Goal: Information Seeking & Learning: Learn about a topic

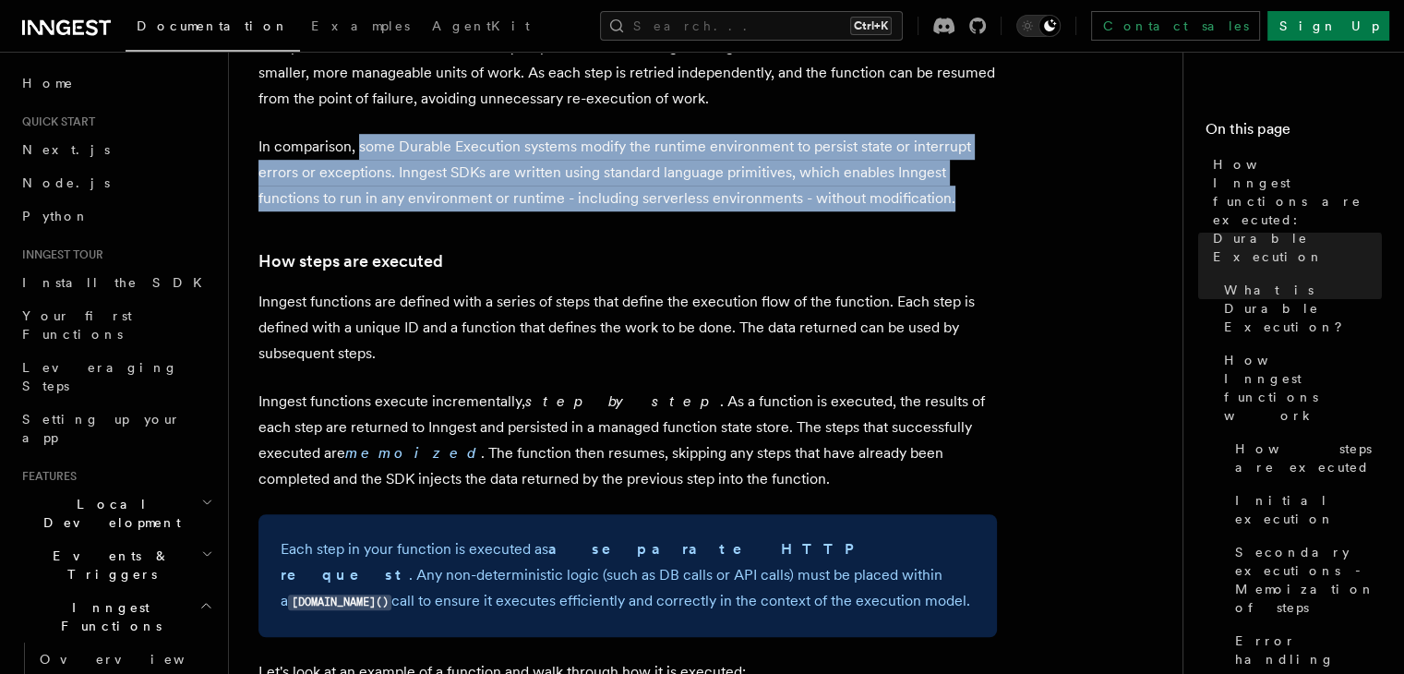
scroll to position [1200, 0]
click at [345, 443] on em "memoized" at bounding box center [413, 452] width 136 height 18
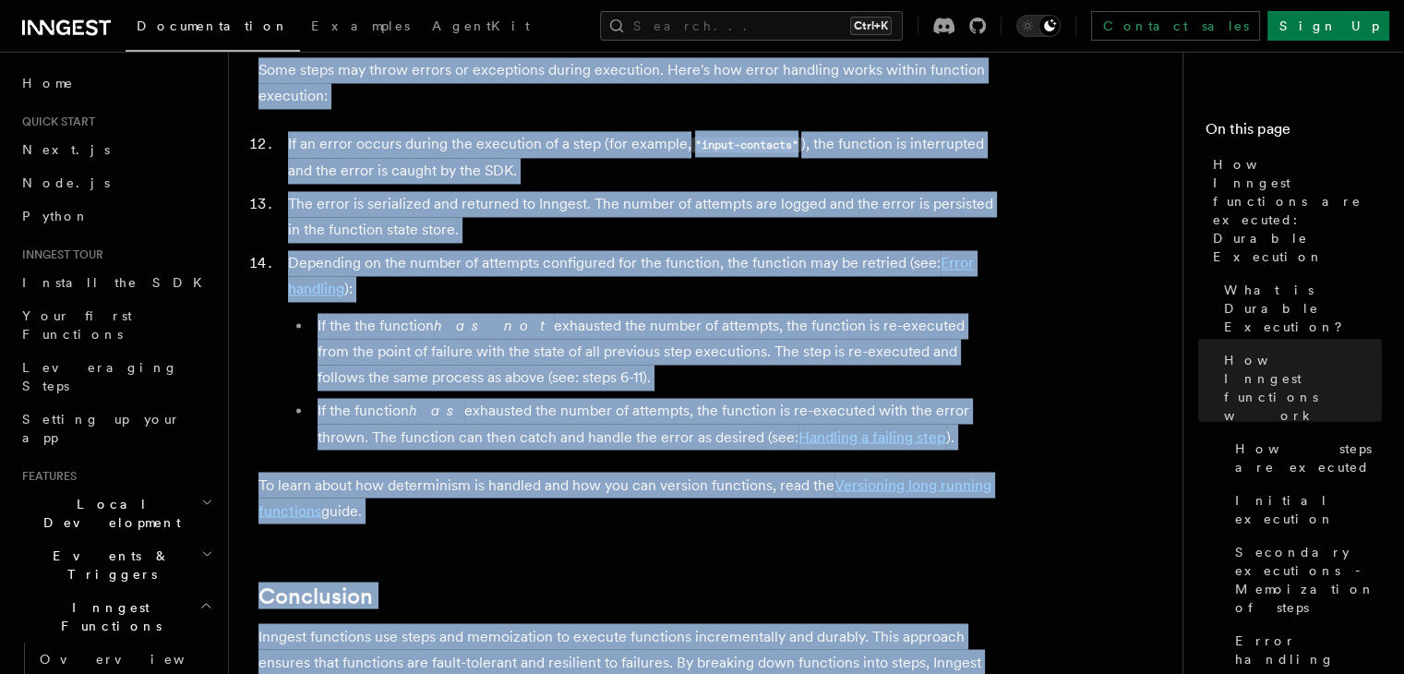
scroll to position [3265, 0]
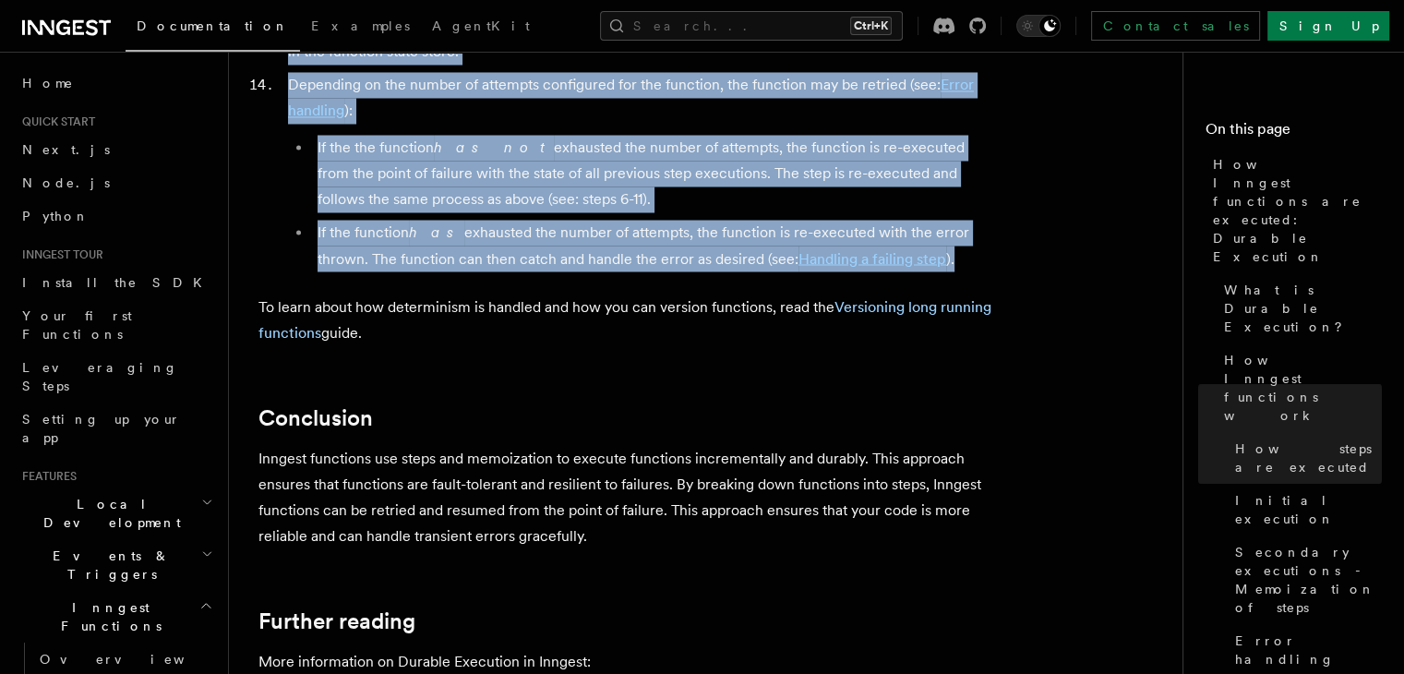
drag, startPoint x: 259, startPoint y: 349, endPoint x: 903, endPoint y: 189, distance: 662.9
copy article "Inngest functions are defined with a series of steps that define the execution …"
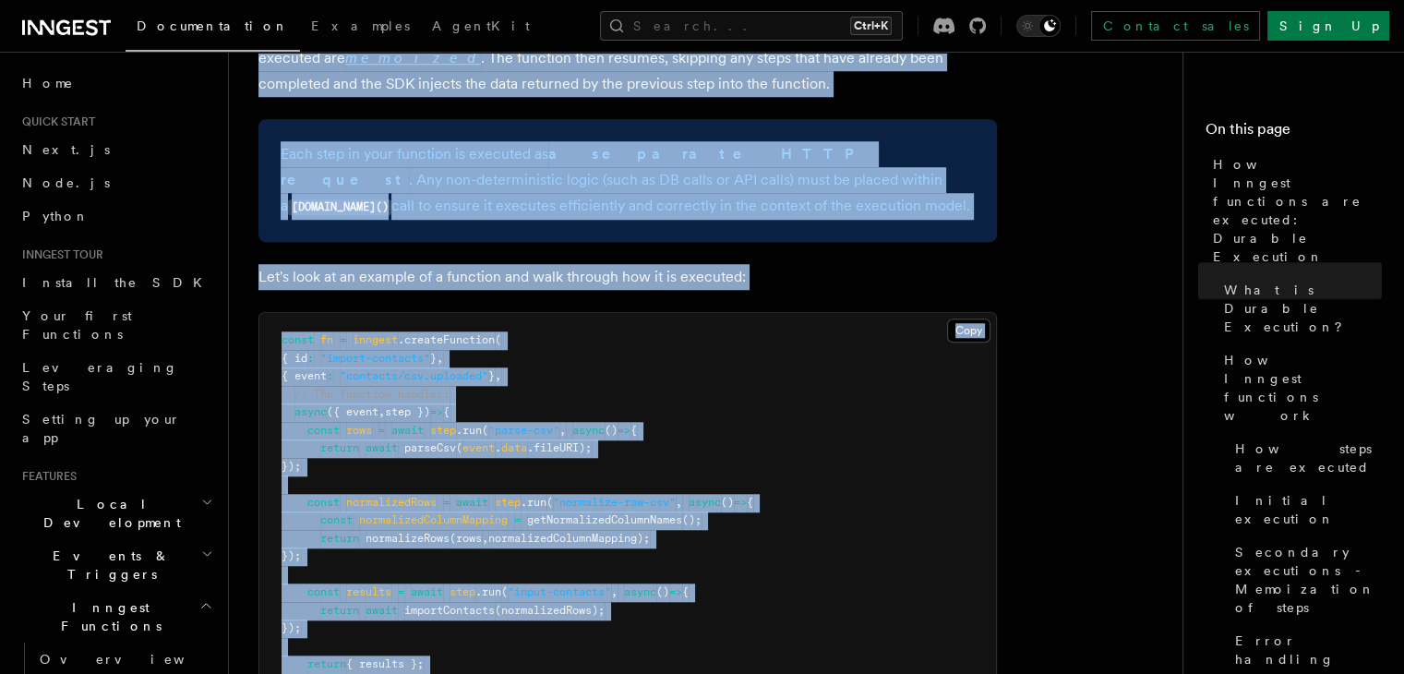
scroll to position [1637, 0]
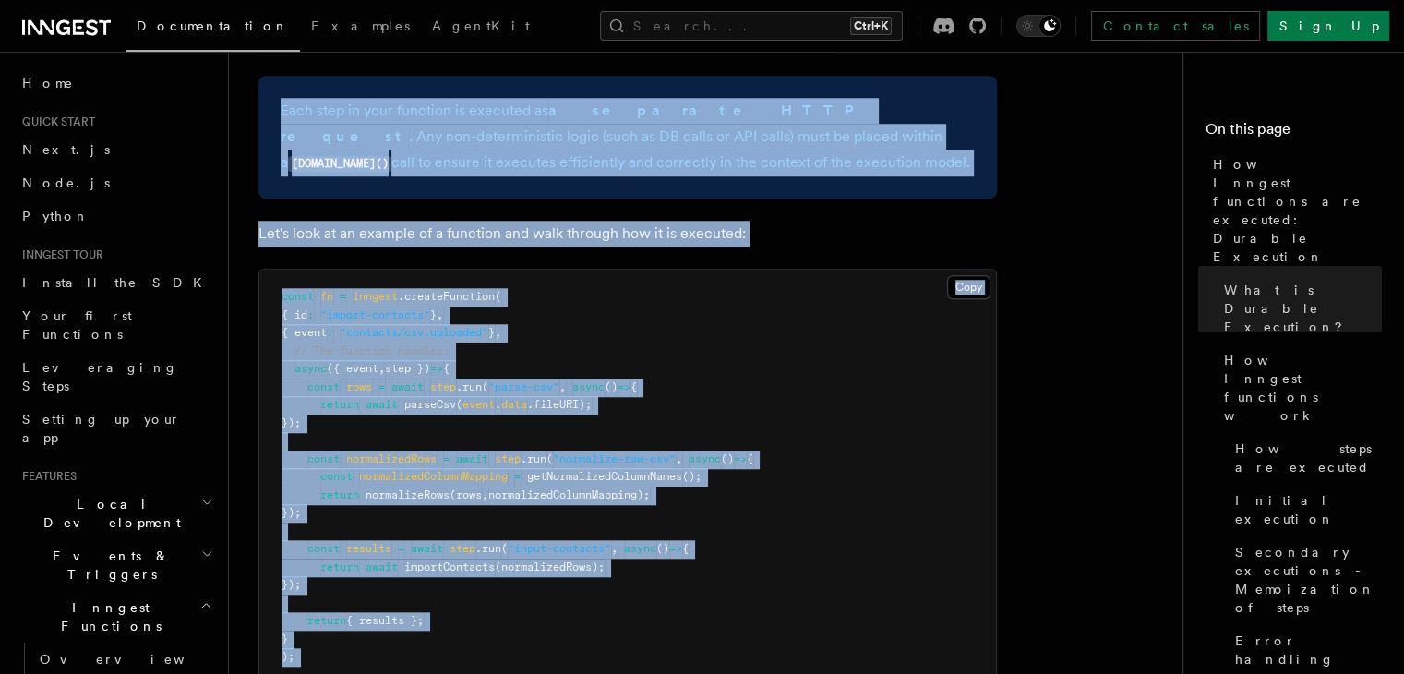
click at [779, 344] on pre "const fn = inngest .createFunction ( { id : "import-contacts" } , { event : "co…" at bounding box center [627, 477] width 737 height 415
